Goal: Task Accomplishment & Management: Use online tool/utility

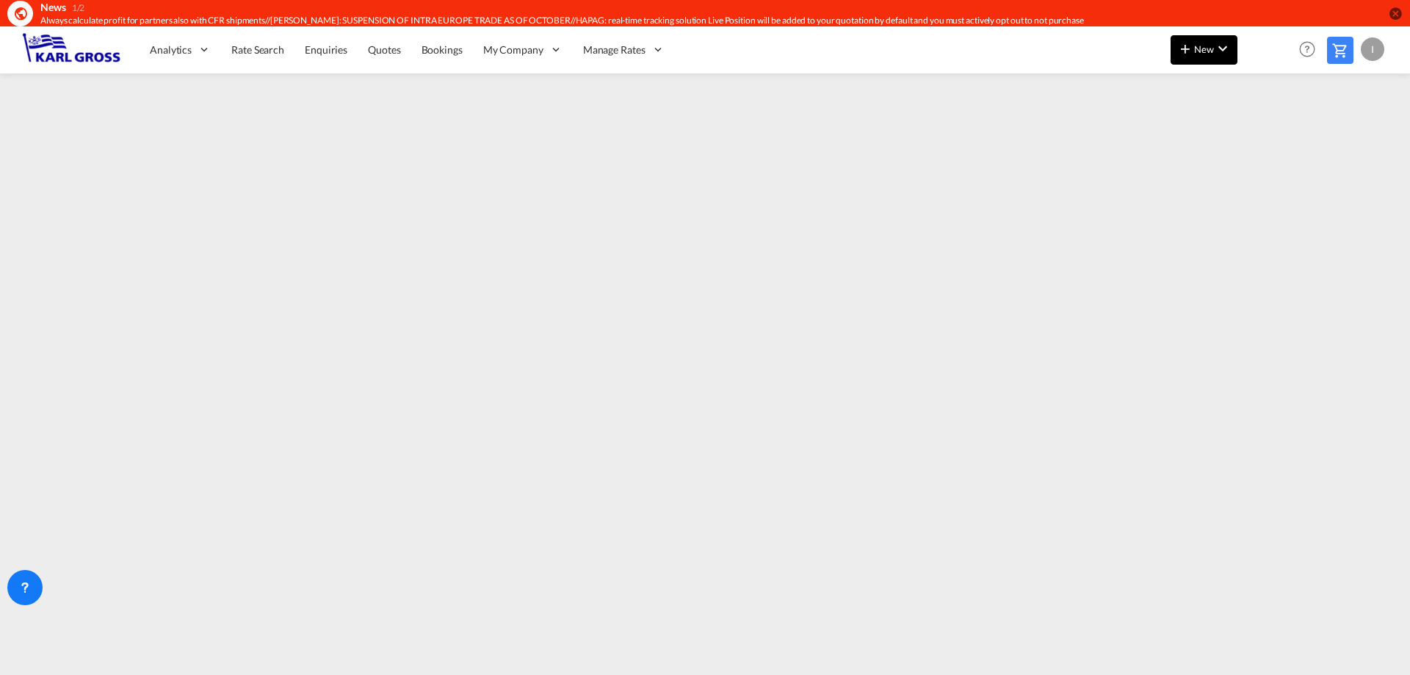
click at [1195, 52] on span "New" at bounding box center [1204, 49] width 55 height 12
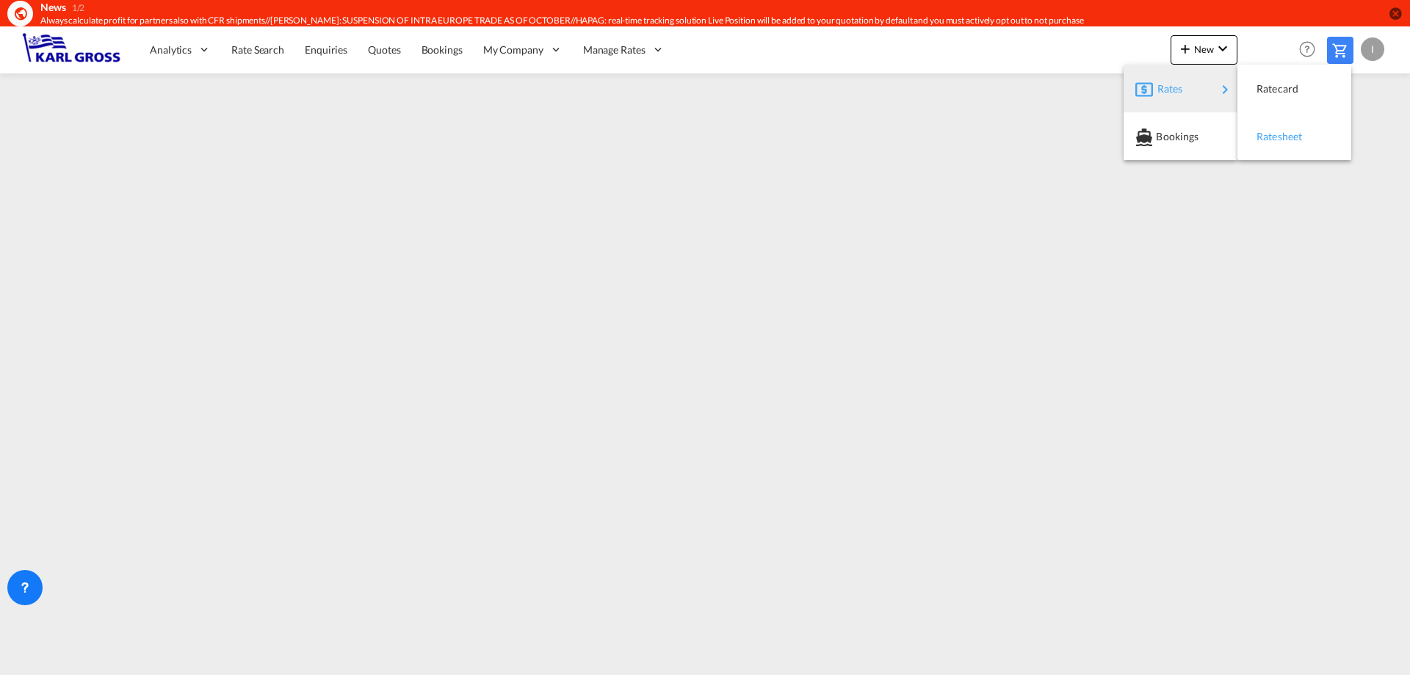
click at [1273, 131] on span "Ratesheet" at bounding box center [1265, 136] width 16 height 29
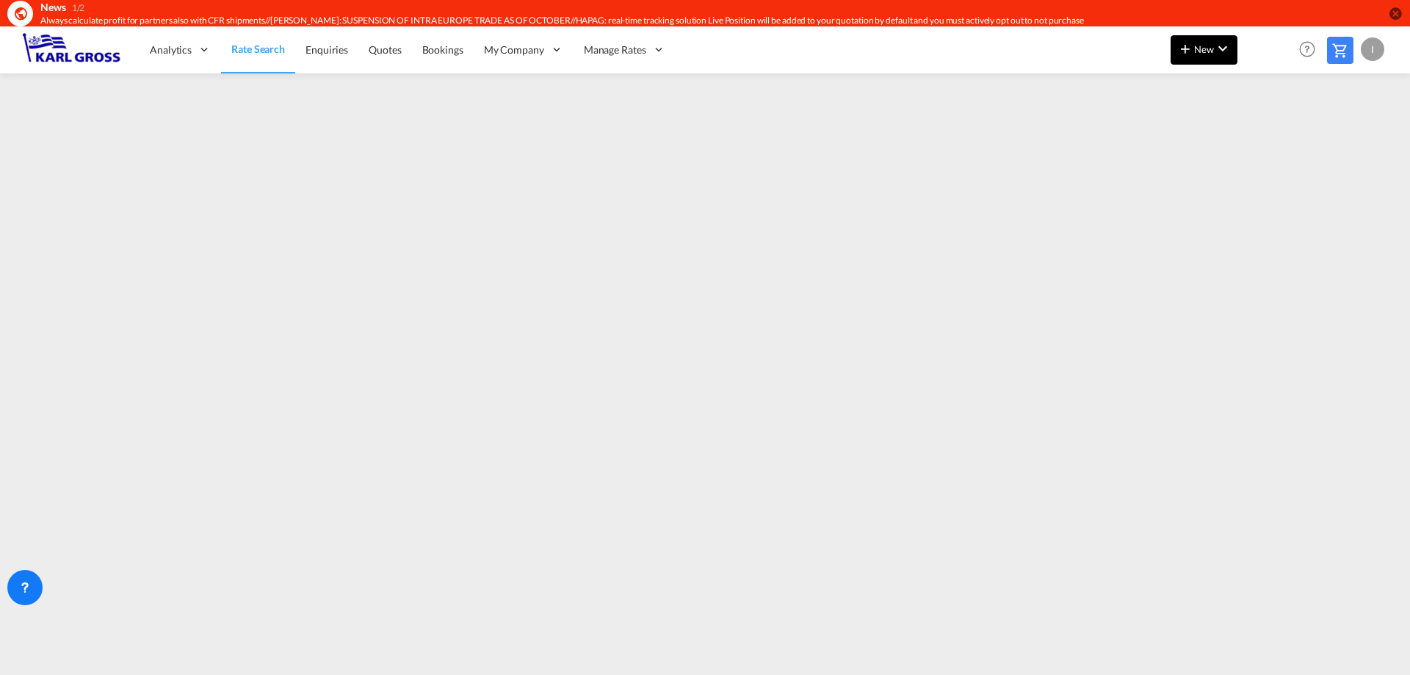
click at [1206, 54] on span "New" at bounding box center [1204, 49] width 55 height 12
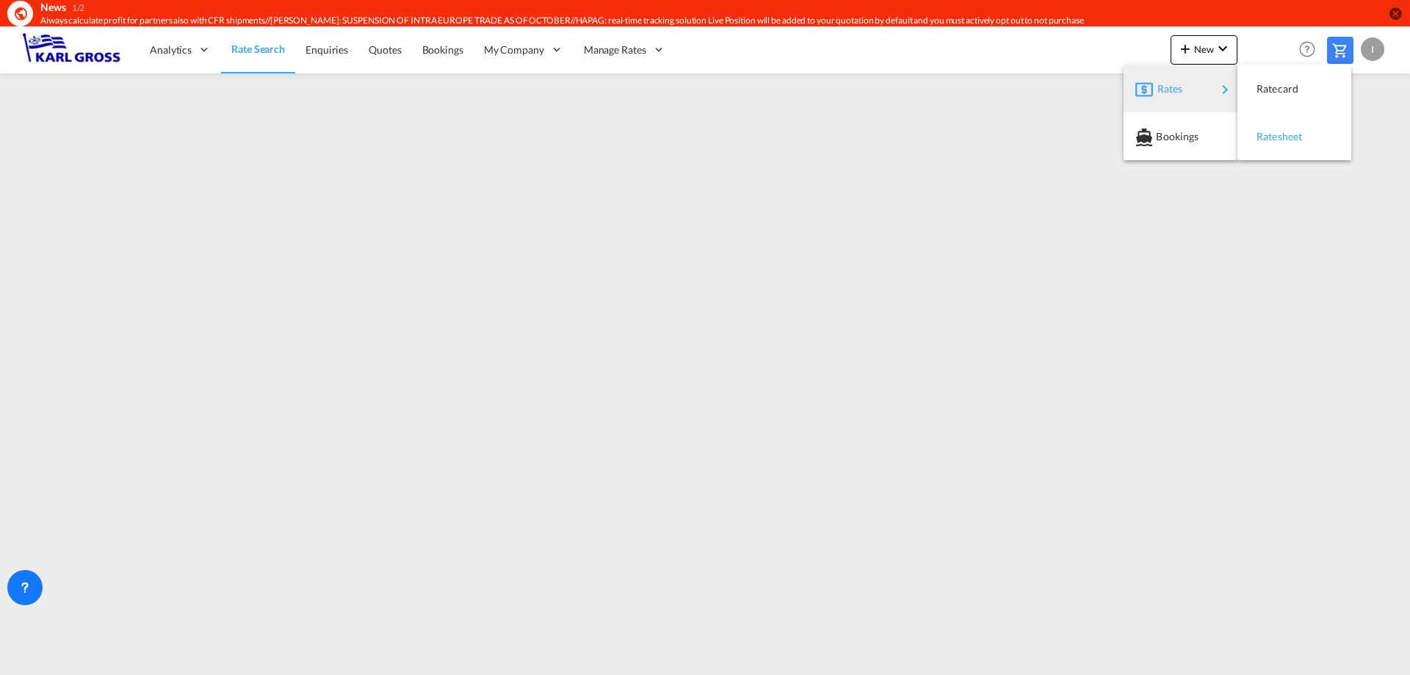
click at [1279, 146] on div "Ratesheet" at bounding box center [1284, 136] width 54 height 37
